Goal: Book appointment/travel/reservation

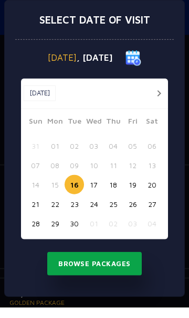
click at [97, 283] on button "Browse Packages" at bounding box center [94, 274] width 94 height 24
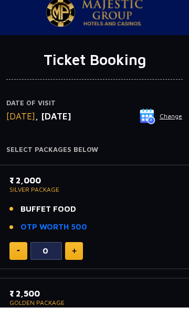
click at [82, 265] on button at bounding box center [74, 262] width 18 height 18
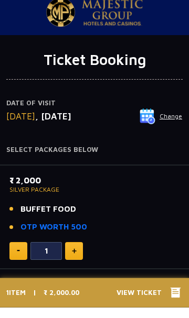
click at [74, 260] on img at bounding box center [74, 261] width 5 height 5
click at [74, 268] on button at bounding box center [74, 262] width 18 height 18
click at [18, 261] on img at bounding box center [18, 261] width 3 height 2
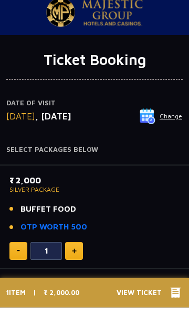
type input "0"
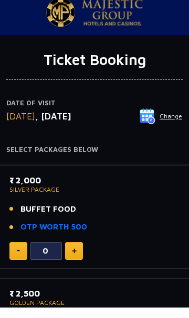
click at [19, 261] on img at bounding box center [18, 261] width 3 height 2
click at [18, 261] on img at bounding box center [18, 261] width 3 height 2
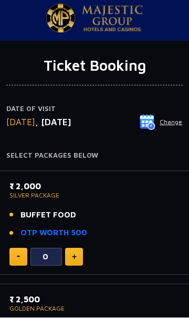
scroll to position [3, 0]
